Goal: Task Accomplishment & Management: Use online tool/utility

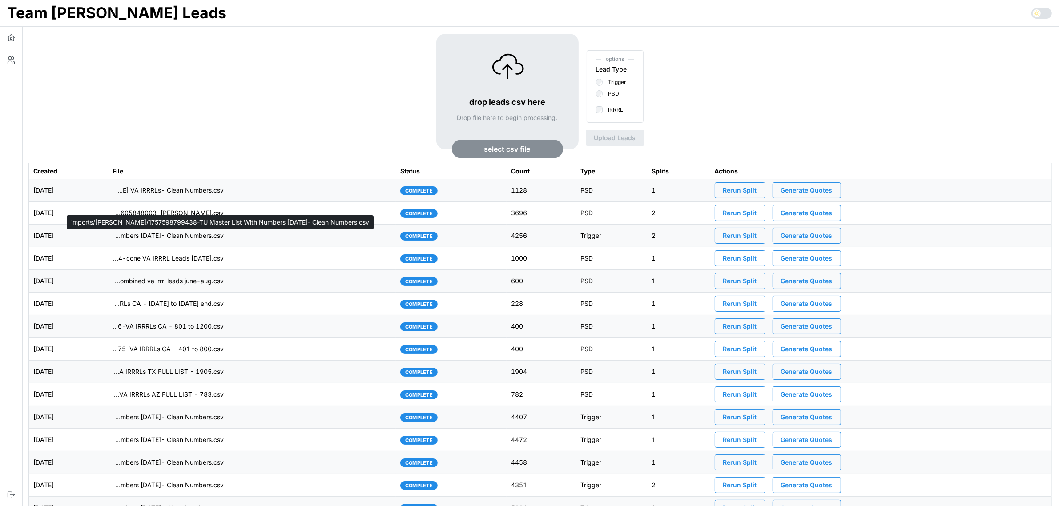
click at [224, 240] on p "imports/[PERSON_NAME]/1757598799438-TU Master List With Numbers [DATE]- Clean N…" at bounding box center [167, 235] width 111 height 9
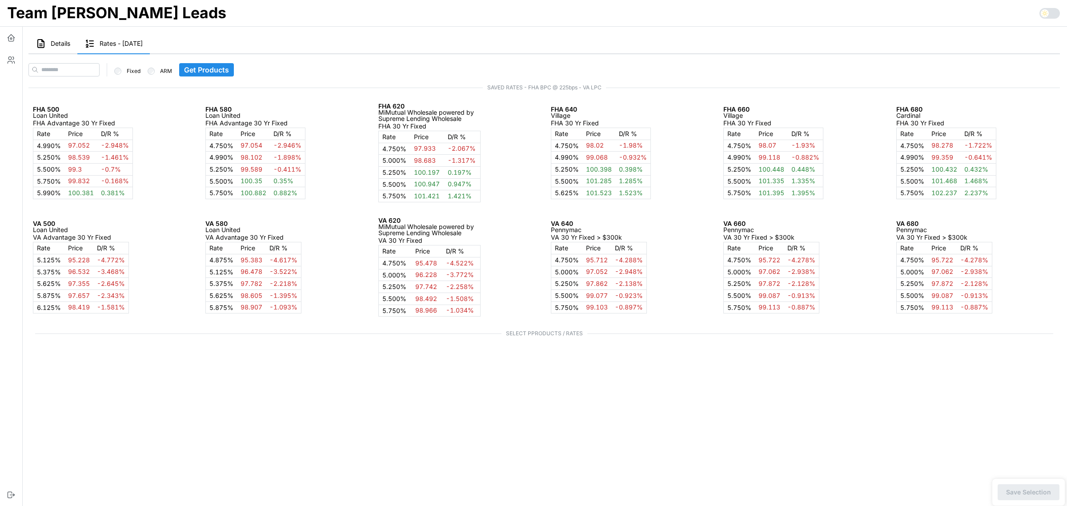
click at [54, 41] on span "Details" at bounding box center [61, 43] width 20 height 6
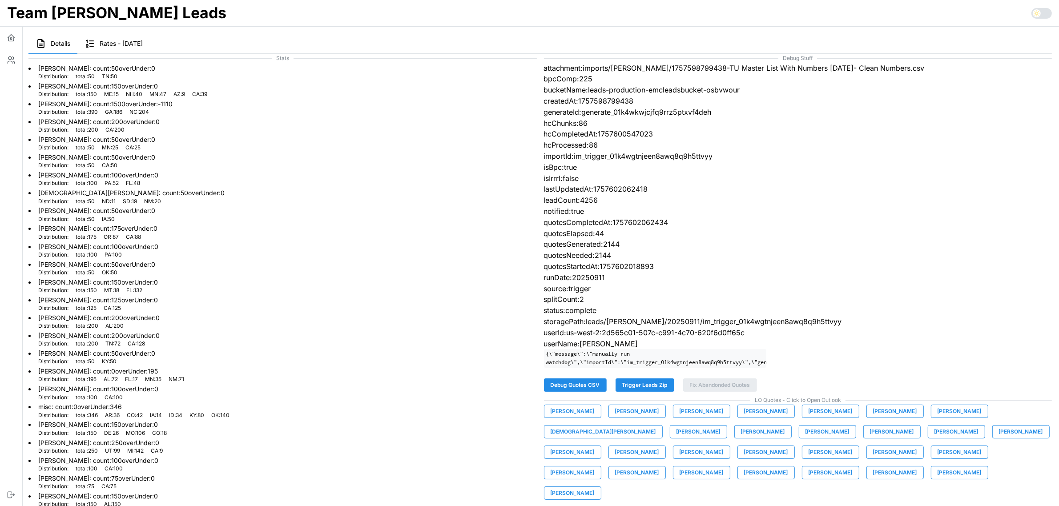
click at [646, 391] on span "Trigger Leads Zip" at bounding box center [644, 385] width 45 height 12
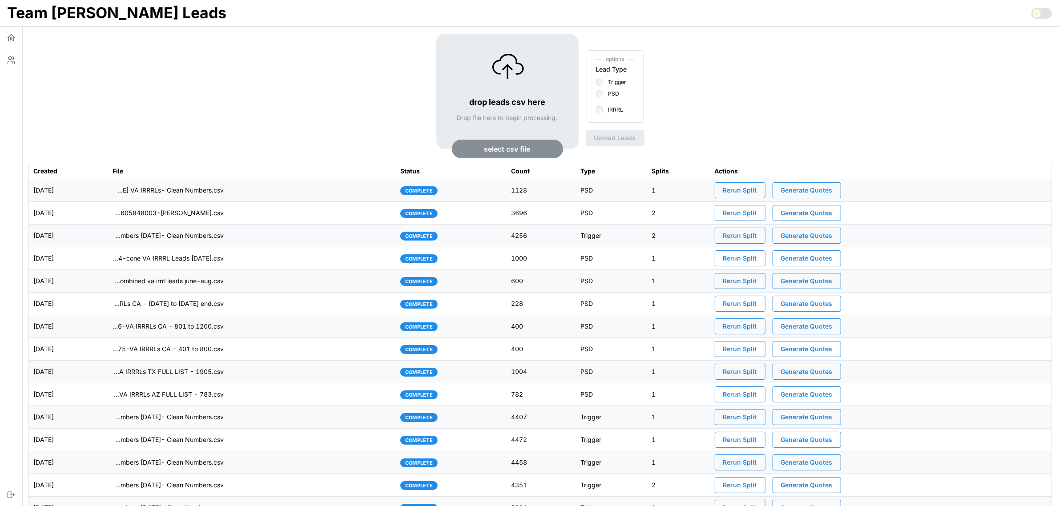
click at [513, 149] on span "select csv file" at bounding box center [507, 149] width 46 height 18
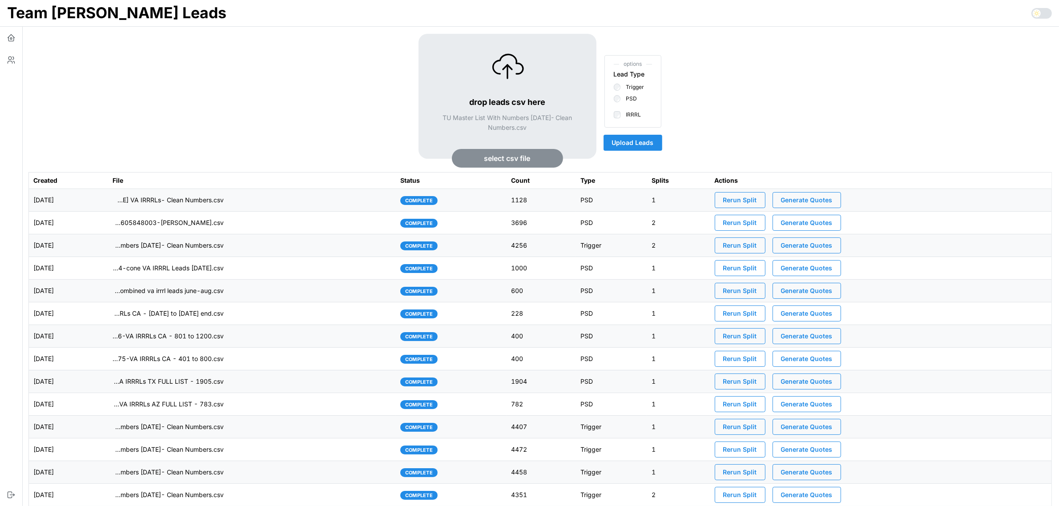
click at [638, 140] on span "Upload Leads" at bounding box center [633, 142] width 42 height 15
